Goal: Transaction & Acquisition: Purchase product/service

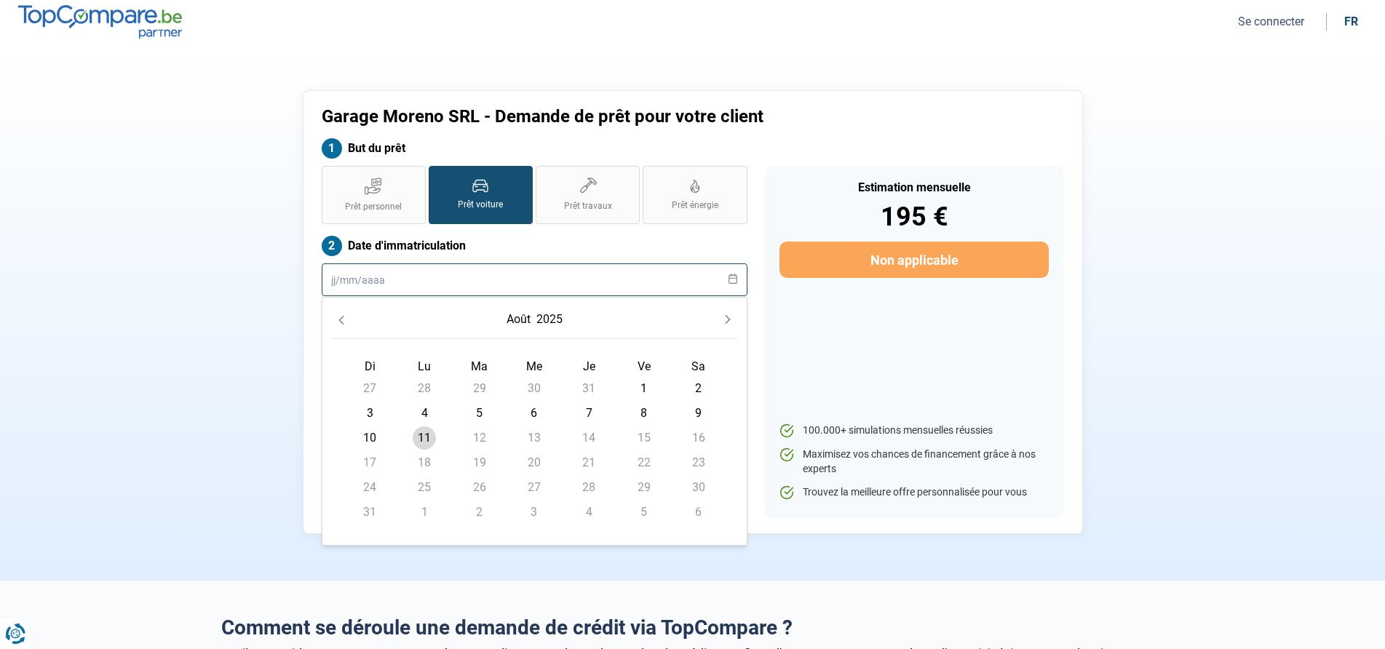
click at [554, 278] on input "text" at bounding box center [535, 279] width 426 height 33
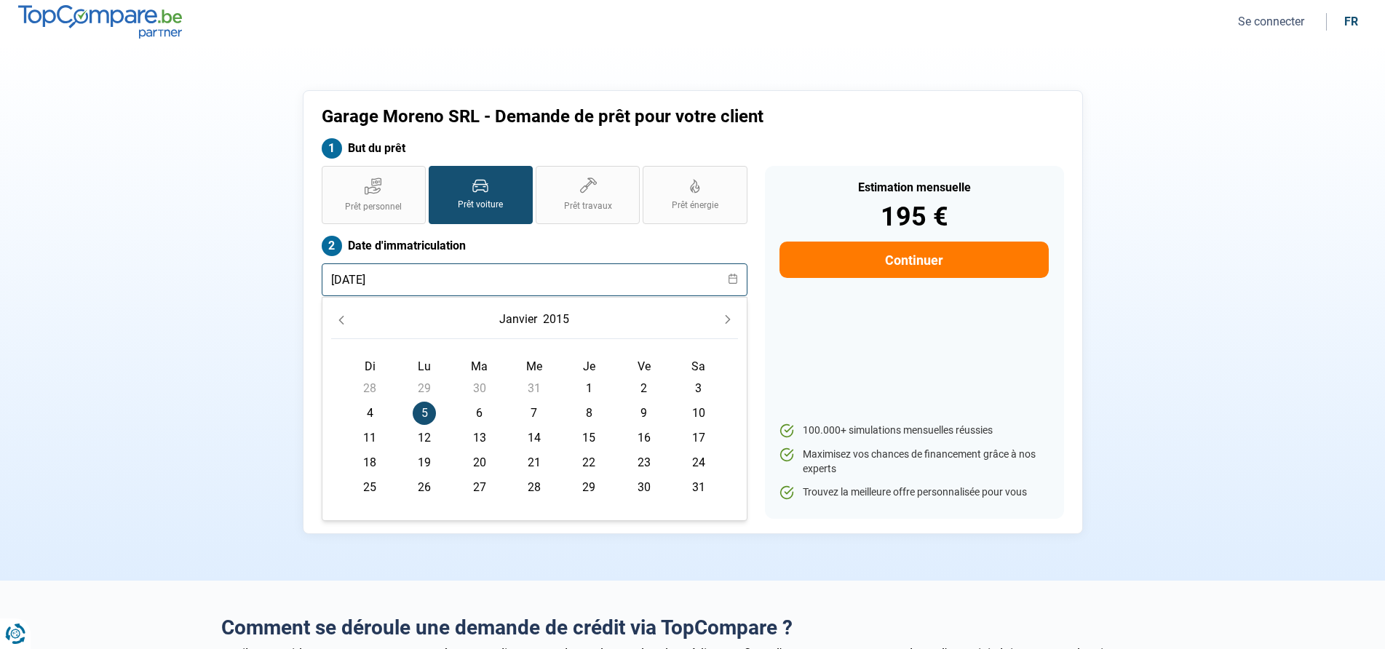
type input "[DATE]"
click at [432, 417] on span "5" at bounding box center [424, 413] width 23 height 23
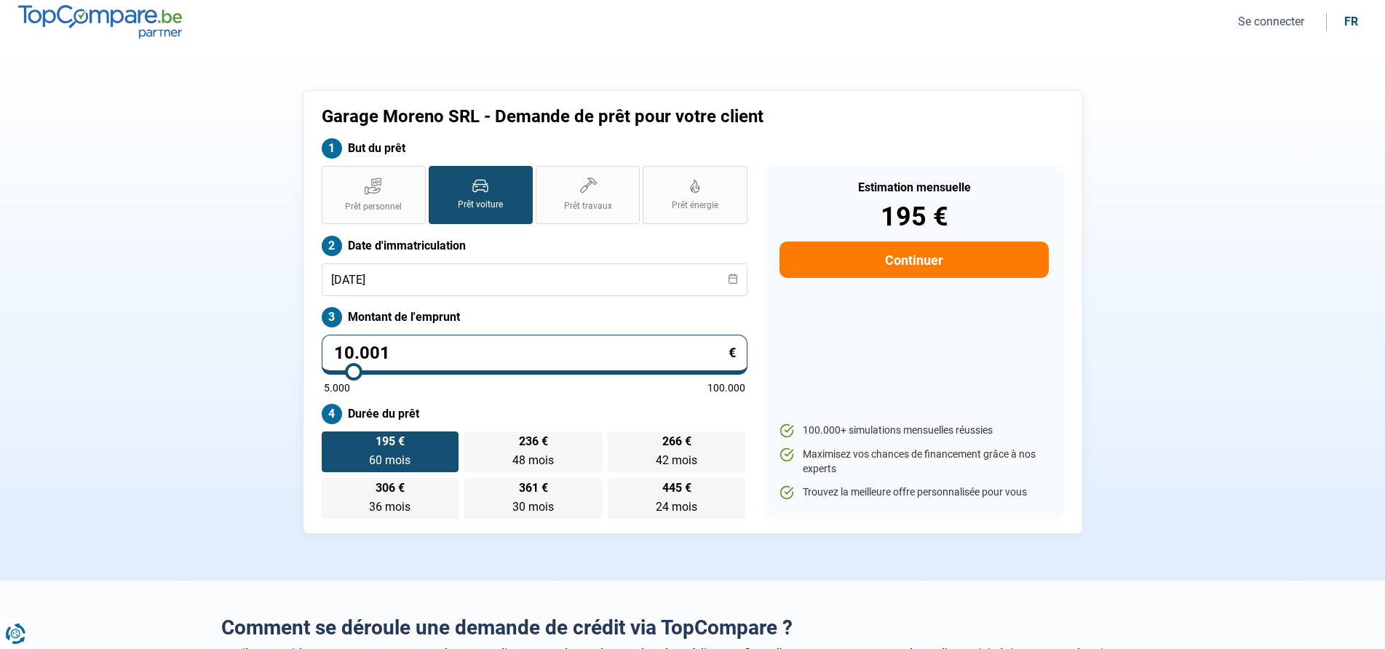
click at [461, 360] on input "10.001" at bounding box center [535, 355] width 426 height 40
type input "7"
type input "5000"
type input "75"
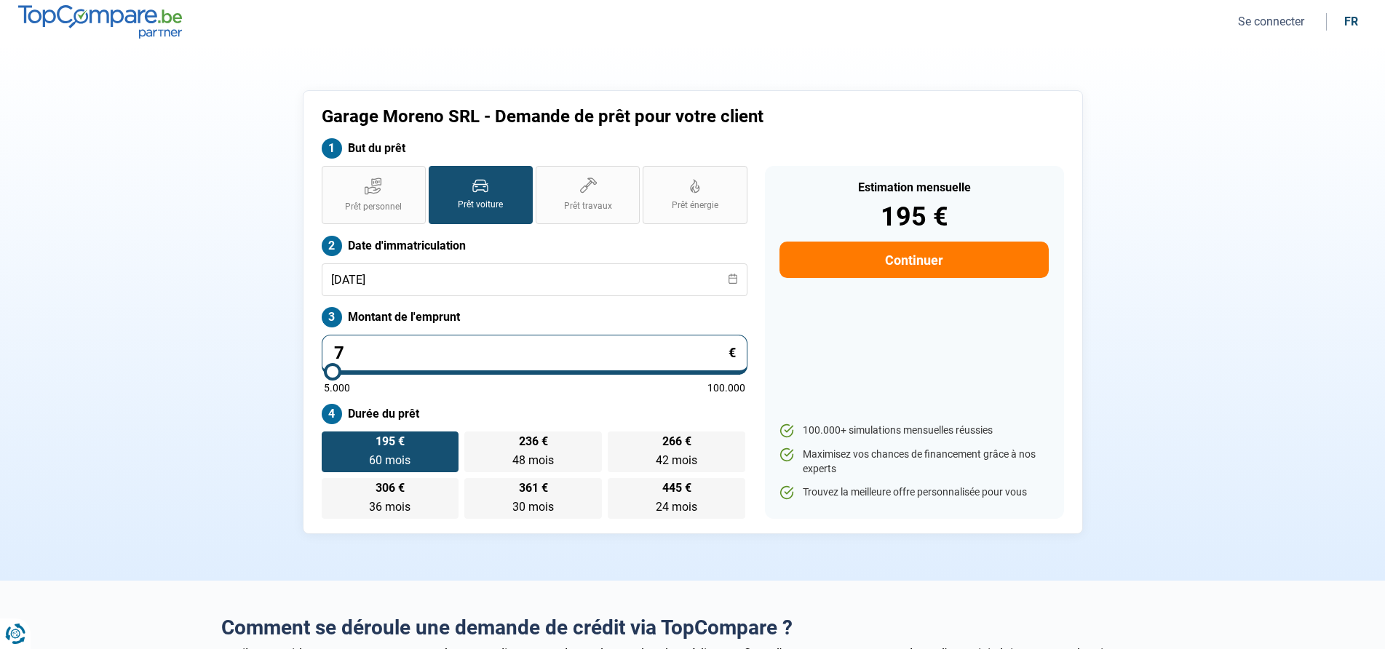
type input "5000"
type input "750"
type input "5000"
type input "7.500"
type input "7500"
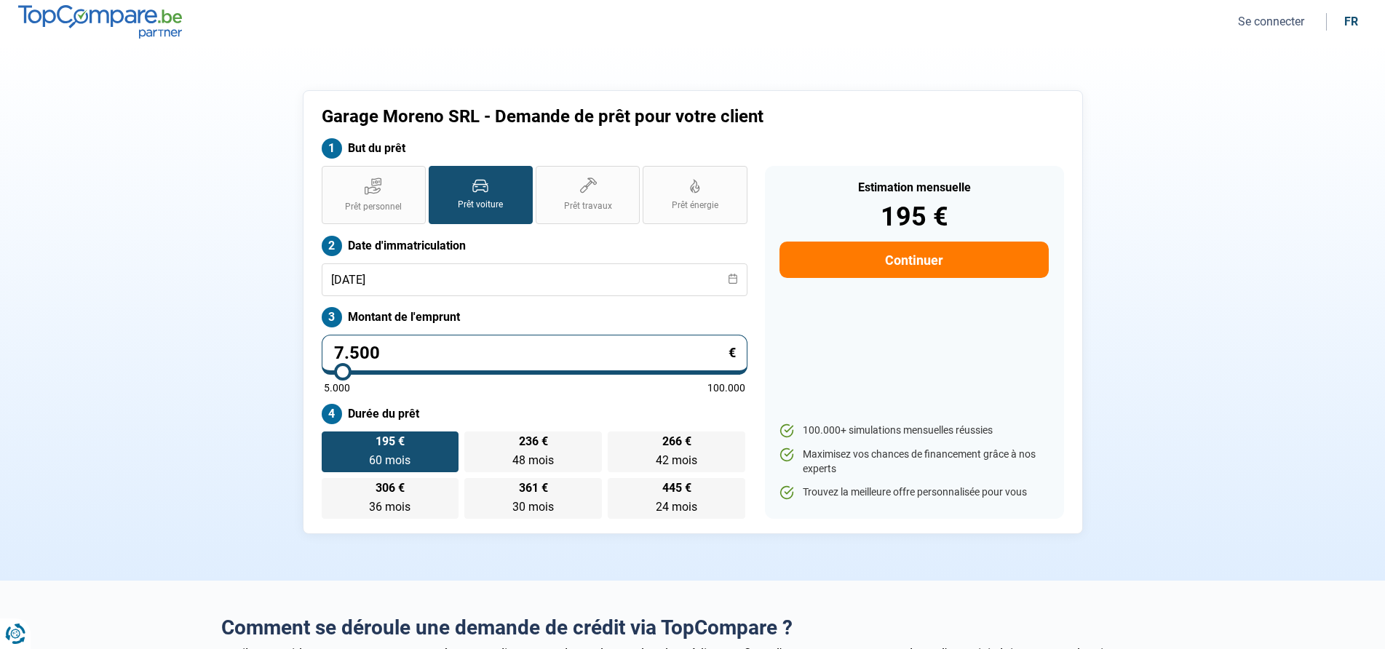
type input "7.500"
radio input "true"
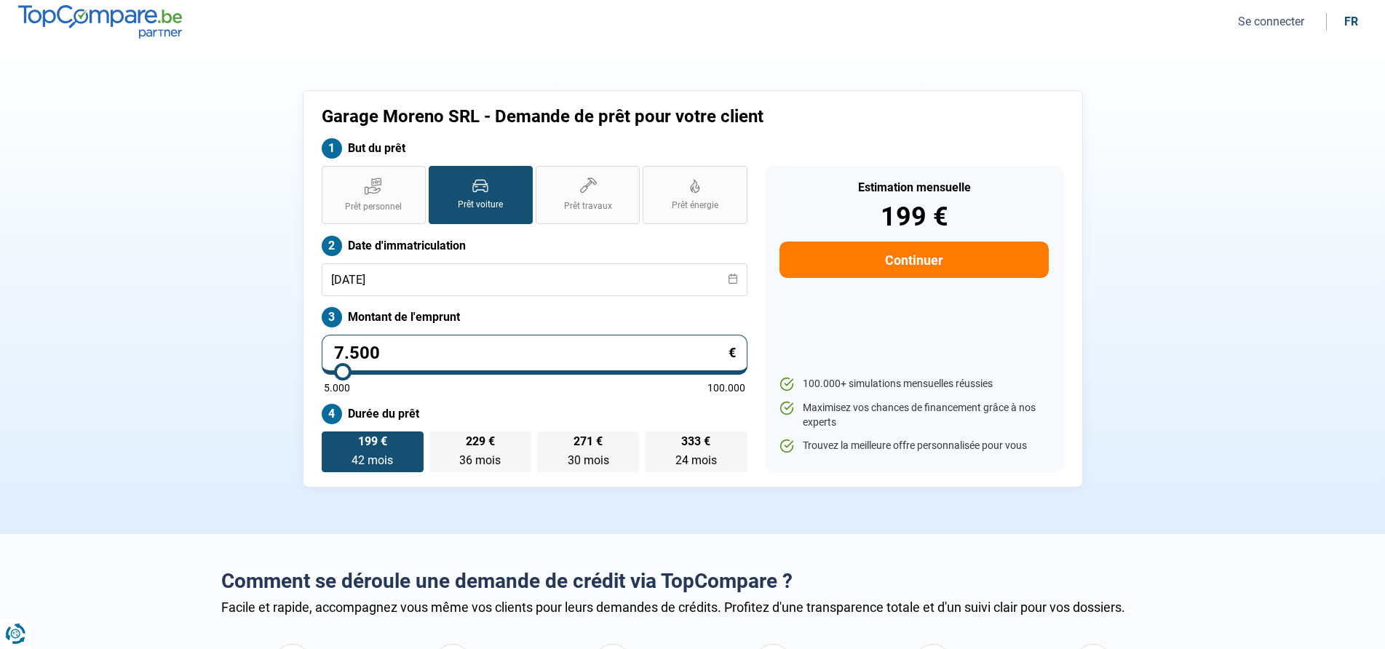
drag, startPoint x: 849, startPoint y: 360, endPoint x: 832, endPoint y: 360, distance: 16.7
click at [846, 360] on div "Estimation mensuelle 199 € Continuer 100.000+ simulations mensuelles réussies M…" at bounding box center [914, 319] width 299 height 306
drag, startPoint x: 942, startPoint y: 256, endPoint x: 985, endPoint y: 314, distance: 72.3
click at [942, 257] on button "Continuer" at bounding box center [913, 260] width 268 height 36
select select "32"
